Goal: Task Accomplishment & Management: Use online tool/utility

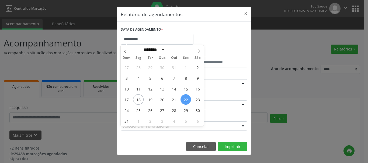
select select "*"
click at [148, 100] on span "19" at bounding box center [150, 99] width 10 height 10
type input "**********"
click at [148, 100] on span "19" at bounding box center [150, 99] width 10 height 10
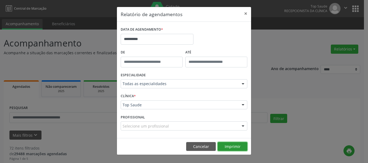
click at [229, 146] on button "Imprimir" at bounding box center [232, 146] width 30 height 9
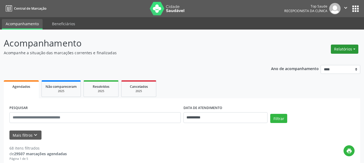
click at [347, 46] on button "Relatórios" at bounding box center [343, 49] width 27 height 9
click at [314, 60] on link "Agendamentos" at bounding box center [329, 61] width 58 height 8
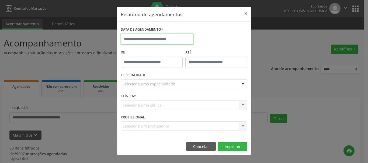
click at [137, 41] on input "text" at bounding box center [157, 39] width 73 height 11
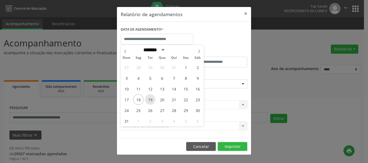
click at [152, 100] on span "19" at bounding box center [150, 99] width 10 height 10
type input "**********"
click at [152, 100] on span "19" at bounding box center [150, 99] width 10 height 10
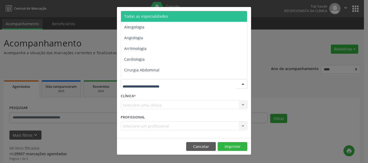
click at [147, 15] on span "Todas as especialidades" at bounding box center [146, 16] width 44 height 5
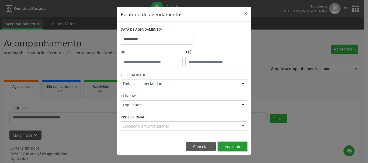
click at [234, 146] on button "Imprimir" at bounding box center [232, 146] width 30 height 9
